Goal: Information Seeking & Learning: Learn about a topic

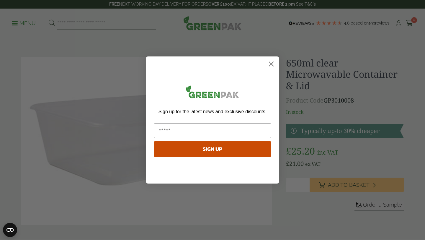
click at [270, 62] on circle "Close dialog" at bounding box center [271, 64] width 10 height 10
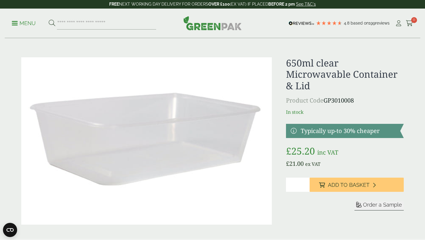
click at [13, 24] on p "Menu" at bounding box center [24, 23] width 24 height 7
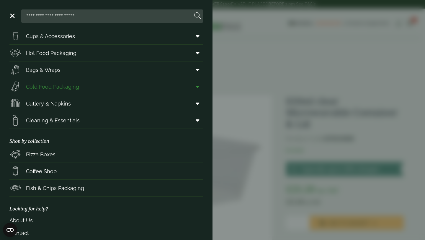
scroll to position [19, 0]
click at [42, 51] on span "Hot Food Packaging" at bounding box center [51, 53] width 50 height 8
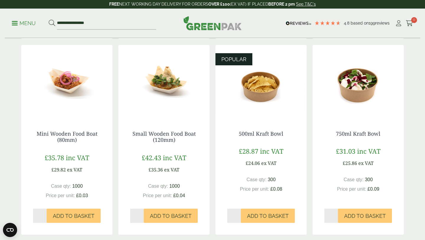
scroll to position [346, 0]
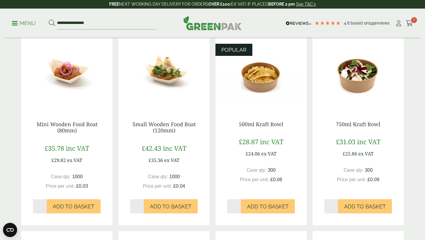
click at [260, 83] on img at bounding box center [260, 72] width 91 height 74
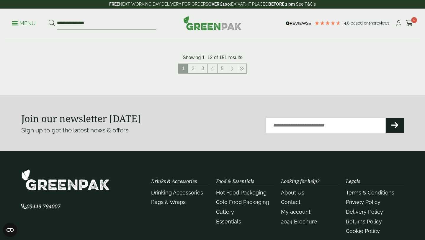
scroll to position [732, 0]
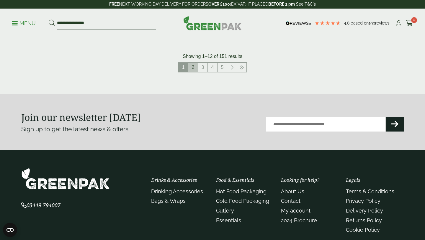
click at [192, 68] on link "2" at bounding box center [192, 67] width 9 height 9
click at [139, 23] on input "**********" at bounding box center [106, 23] width 99 height 12
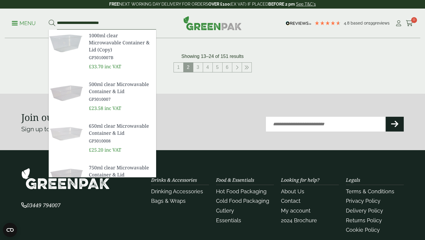
type input "**********"
click at [49, 19] on button at bounding box center [52, 23] width 6 height 8
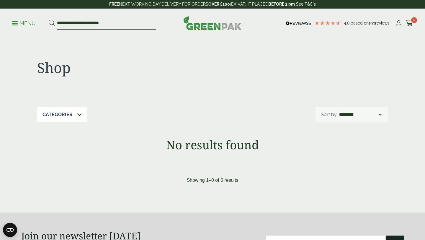
drag, startPoint x: 95, startPoint y: 21, endPoint x: 61, endPoint y: 19, distance: 33.7
click at [60, 20] on input "**********" at bounding box center [106, 23] width 99 height 12
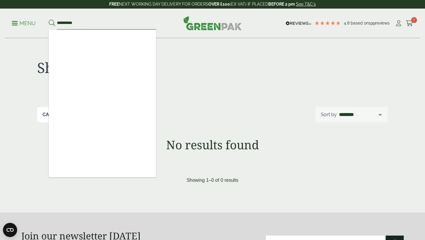
type input "*********"
click at [49, 19] on button at bounding box center [52, 23] width 6 height 8
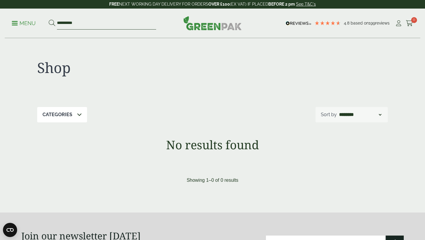
click at [86, 24] on input "*********" at bounding box center [106, 23] width 99 height 12
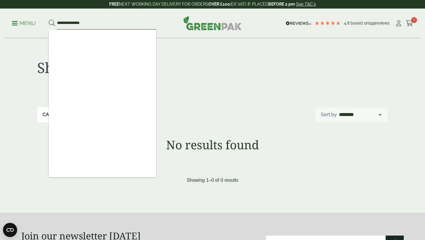
click at [57, 22] on input "**********" at bounding box center [106, 23] width 99 height 12
type input "**********"
click at [49, 19] on button at bounding box center [52, 23] width 6 height 8
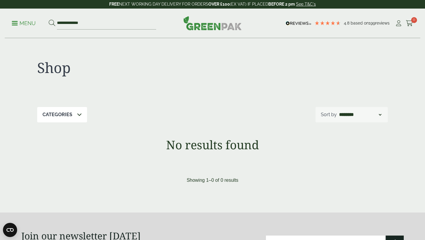
click at [28, 21] on p "Menu" at bounding box center [24, 23] width 24 height 7
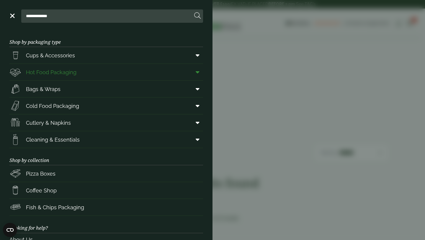
click at [67, 76] on span "Hot Food Packaging" at bounding box center [51, 72] width 50 height 8
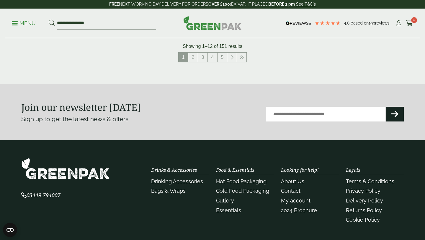
scroll to position [743, 0]
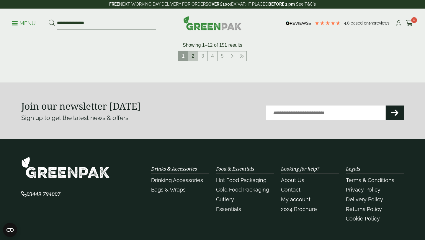
click at [193, 56] on link "2" at bounding box center [192, 55] width 9 height 9
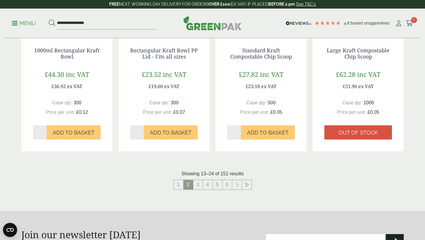
scroll to position [617, 0]
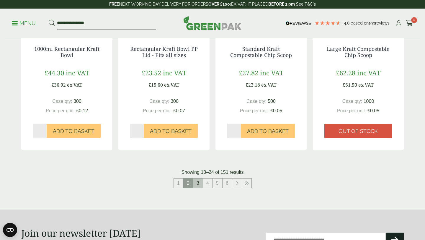
click at [197, 184] on link "3" at bounding box center [197, 182] width 9 height 9
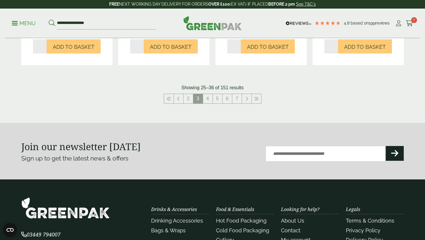
scroll to position [698, 0]
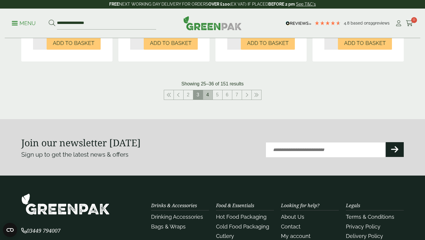
click at [209, 96] on link "4" at bounding box center [207, 94] width 9 height 9
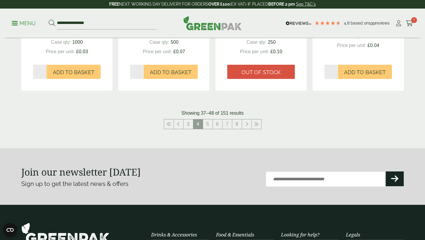
scroll to position [684, 0]
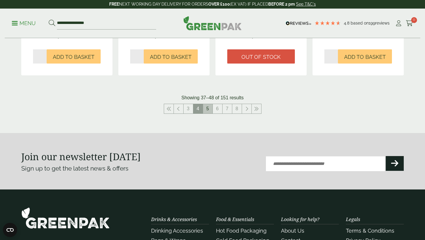
click at [207, 110] on link "5" at bounding box center [207, 108] width 9 height 9
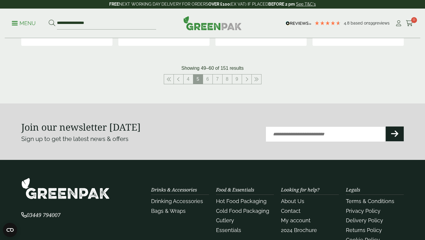
scroll to position [658, 0]
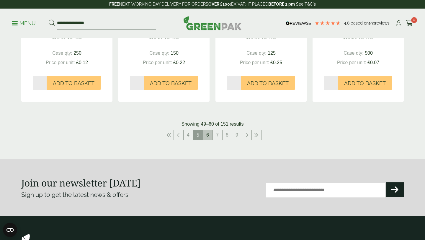
click at [208, 134] on link "6" at bounding box center [207, 134] width 9 height 9
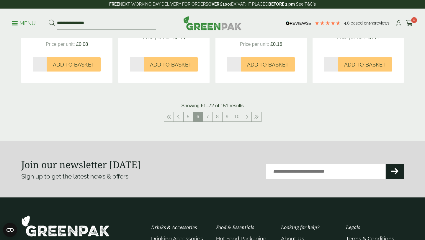
scroll to position [674, 0]
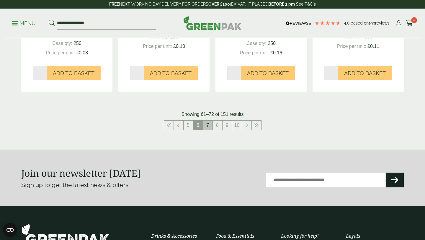
click at [206, 126] on link "7" at bounding box center [207, 124] width 9 height 9
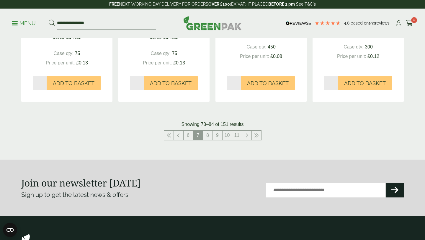
scroll to position [650, 0]
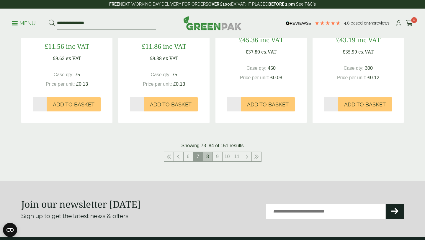
click at [209, 155] on link "8" at bounding box center [207, 156] width 9 height 9
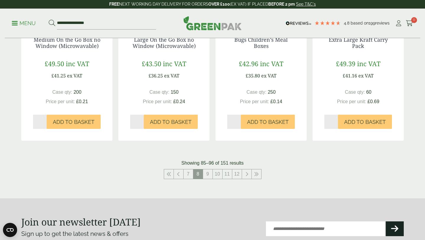
scroll to position [630, 0]
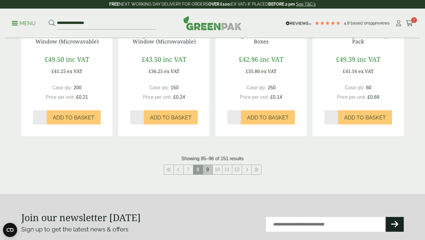
click at [210, 170] on link "9" at bounding box center [207, 169] width 9 height 9
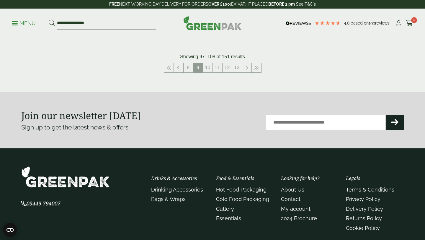
scroll to position [719, 0]
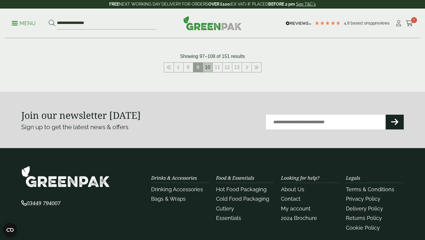
click at [205, 67] on link "10" at bounding box center [207, 67] width 9 height 9
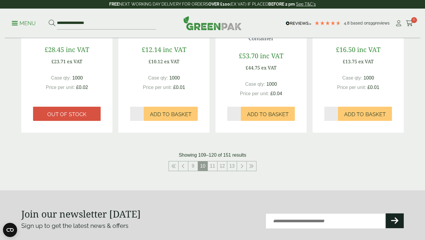
scroll to position [627, 0]
click at [214, 165] on link "11" at bounding box center [212, 165] width 9 height 9
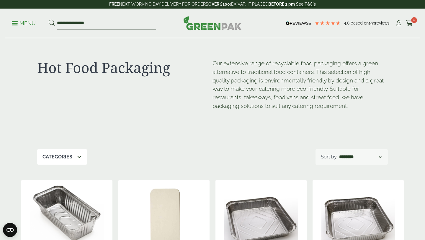
click at [18, 21] on p "Menu" at bounding box center [24, 23] width 24 height 7
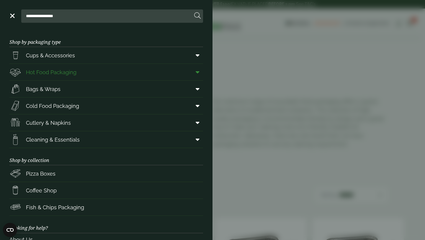
click at [194, 71] on span at bounding box center [196, 71] width 13 height 11
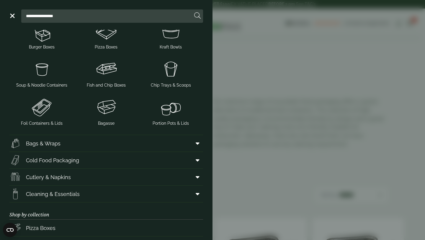
scroll to position [142, 0]
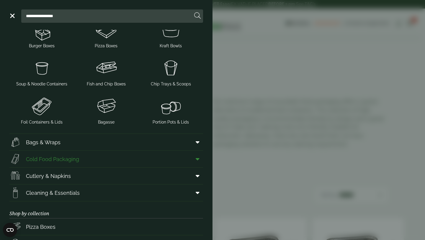
click at [168, 160] on link "Cold Food Packaging" at bounding box center [106, 158] width 194 height 17
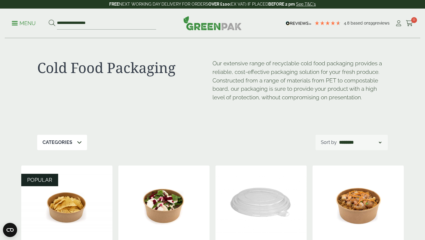
scroll to position [2, 0]
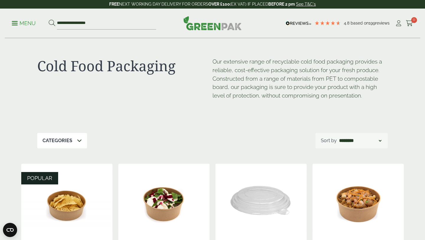
click at [14, 26] on p "Menu" at bounding box center [24, 23] width 24 height 7
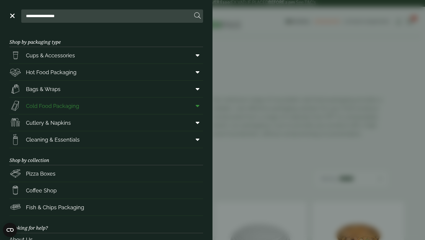
click at [199, 105] on icon at bounding box center [198, 106] width 4 height 6
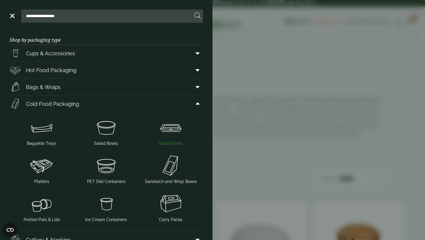
scroll to position [0, 0]
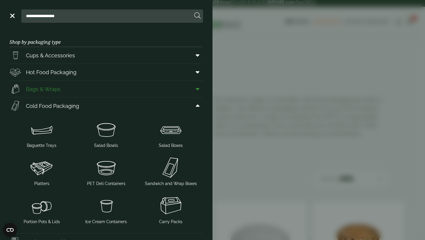
click at [199, 87] on icon at bounding box center [198, 89] width 4 height 6
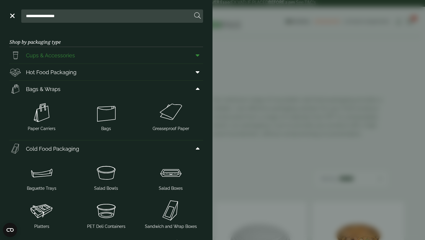
click at [196, 51] on span at bounding box center [196, 55] width 13 height 11
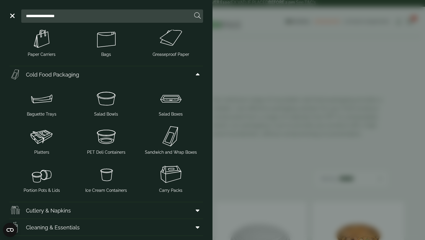
scroll to position [233, 0]
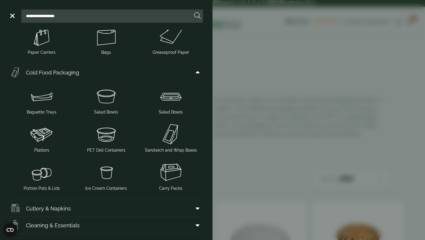
click at [117, 17] on input "**********" at bounding box center [108, 16] width 169 height 12
type input "*"
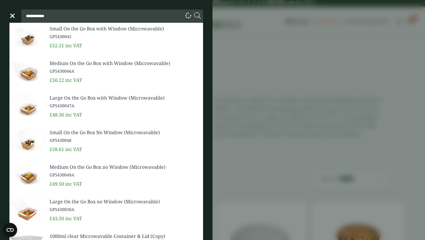
type input "**********"
click at [194, 12] on button at bounding box center [197, 16] width 6 height 8
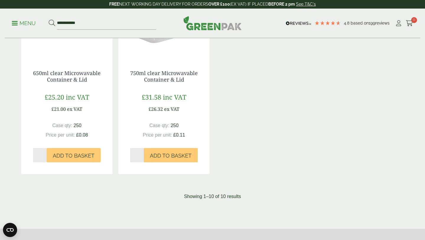
scroll to position [558, 0]
